Goal: Task Accomplishment & Management: Use online tool/utility

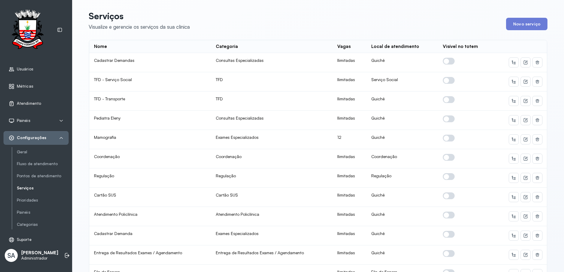
click at [34, 103] on span "Atendimento" at bounding box center [29, 103] width 24 height 5
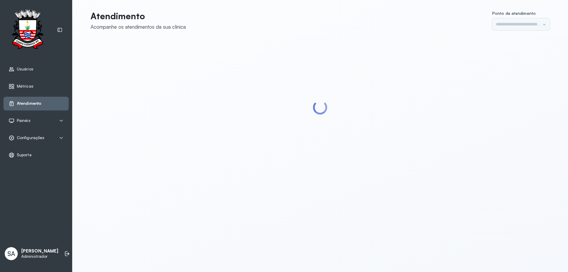
type input "******"
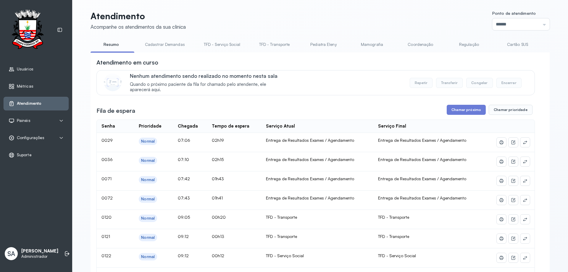
click at [411, 44] on link "Coordenação" at bounding box center [420, 45] width 41 height 10
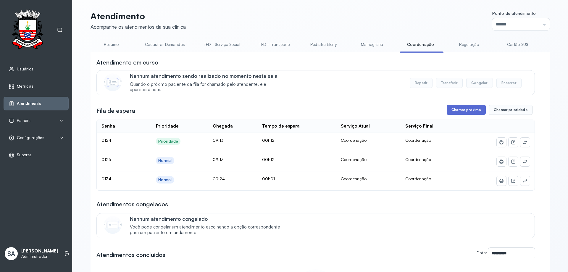
click at [469, 110] on button "Chamar próximo" at bounding box center [466, 110] width 39 height 10
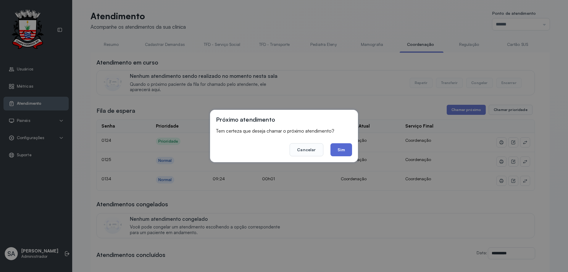
click at [338, 150] on button "Sim" at bounding box center [341, 149] width 22 height 13
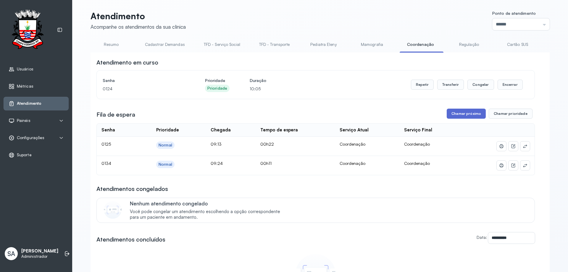
click at [460, 113] on button "Chamar próximo" at bounding box center [466, 114] width 39 height 10
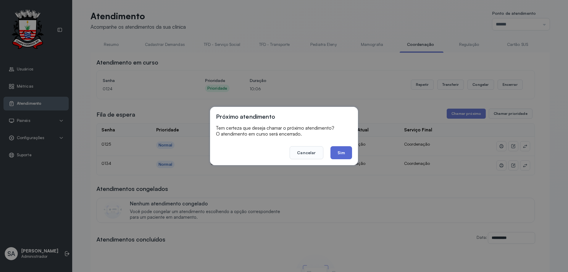
click at [340, 150] on button "Sim" at bounding box center [341, 152] width 22 height 13
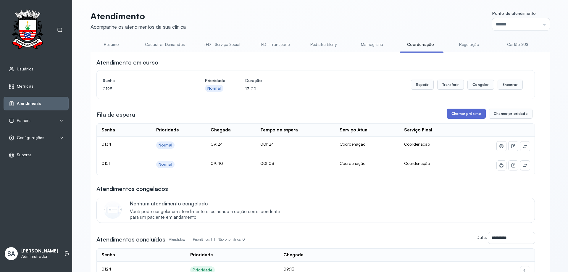
click at [477, 111] on button "Chamar próximo" at bounding box center [466, 114] width 39 height 10
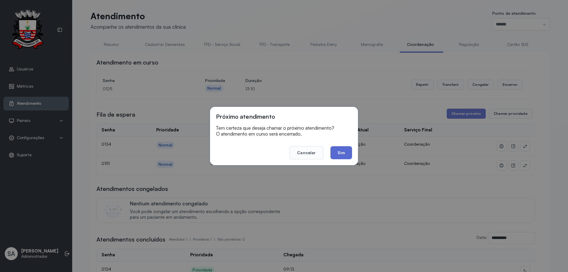
click at [347, 150] on button "Sim" at bounding box center [341, 152] width 22 height 13
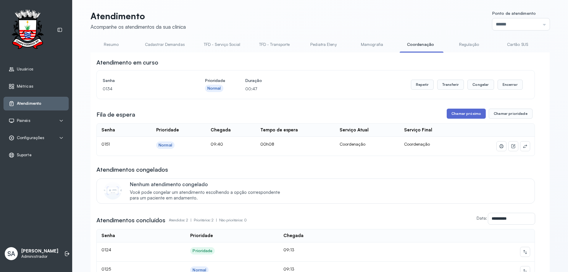
click at [455, 117] on button "Chamar próximo" at bounding box center [466, 114] width 39 height 10
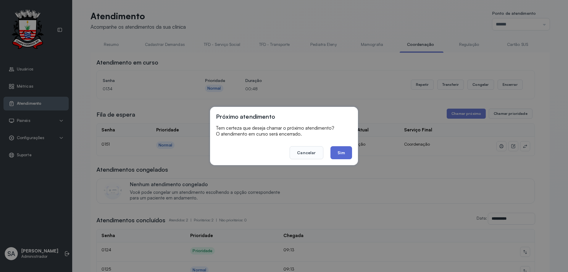
click at [346, 151] on button "Sim" at bounding box center [341, 152] width 22 height 13
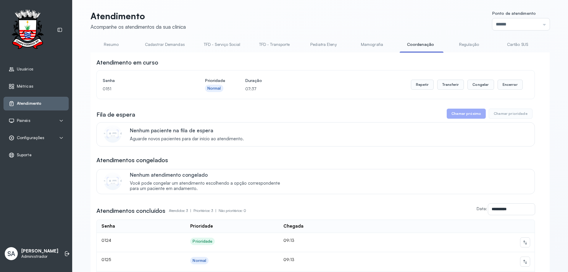
click at [29, 139] on span "Configurações" at bounding box center [31, 137] width 28 height 5
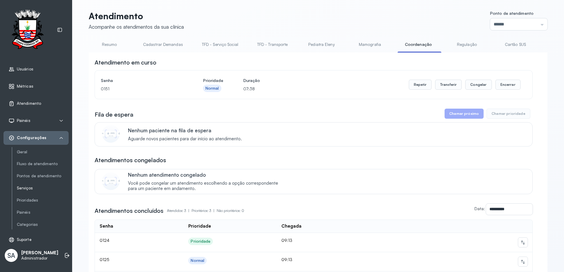
click at [31, 187] on link "Serviços" at bounding box center [43, 187] width 52 height 5
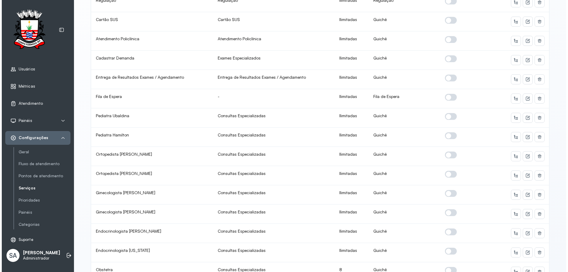
scroll to position [165, 0]
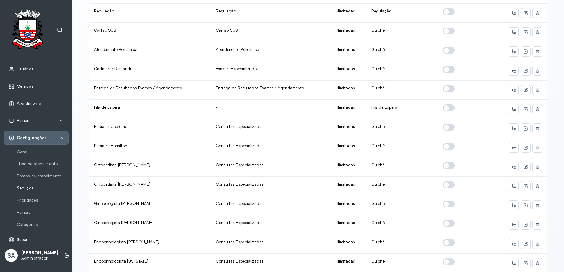
click at [38, 101] on div "Atendimento" at bounding box center [25, 104] width 33 height 6
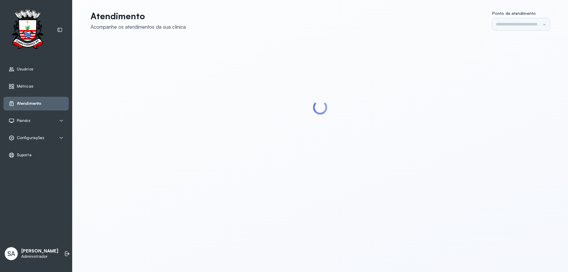
type input "******"
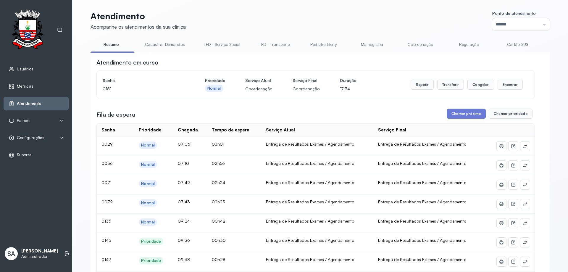
click at [419, 43] on link "Coordenação" at bounding box center [420, 45] width 41 height 10
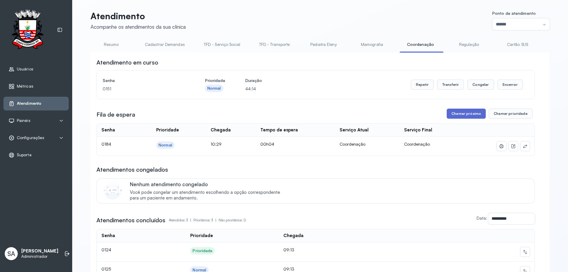
click at [463, 116] on button "Chamar próximo" at bounding box center [466, 114] width 39 height 10
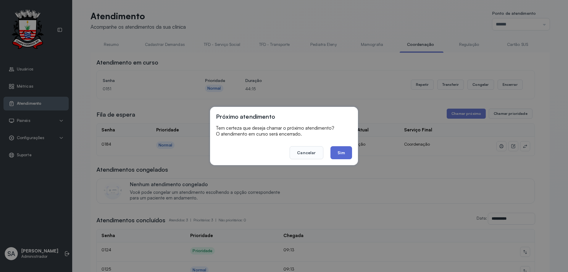
click at [343, 155] on button "Sim" at bounding box center [341, 152] width 22 height 13
